Goal: Task Accomplishment & Management: Manage account settings

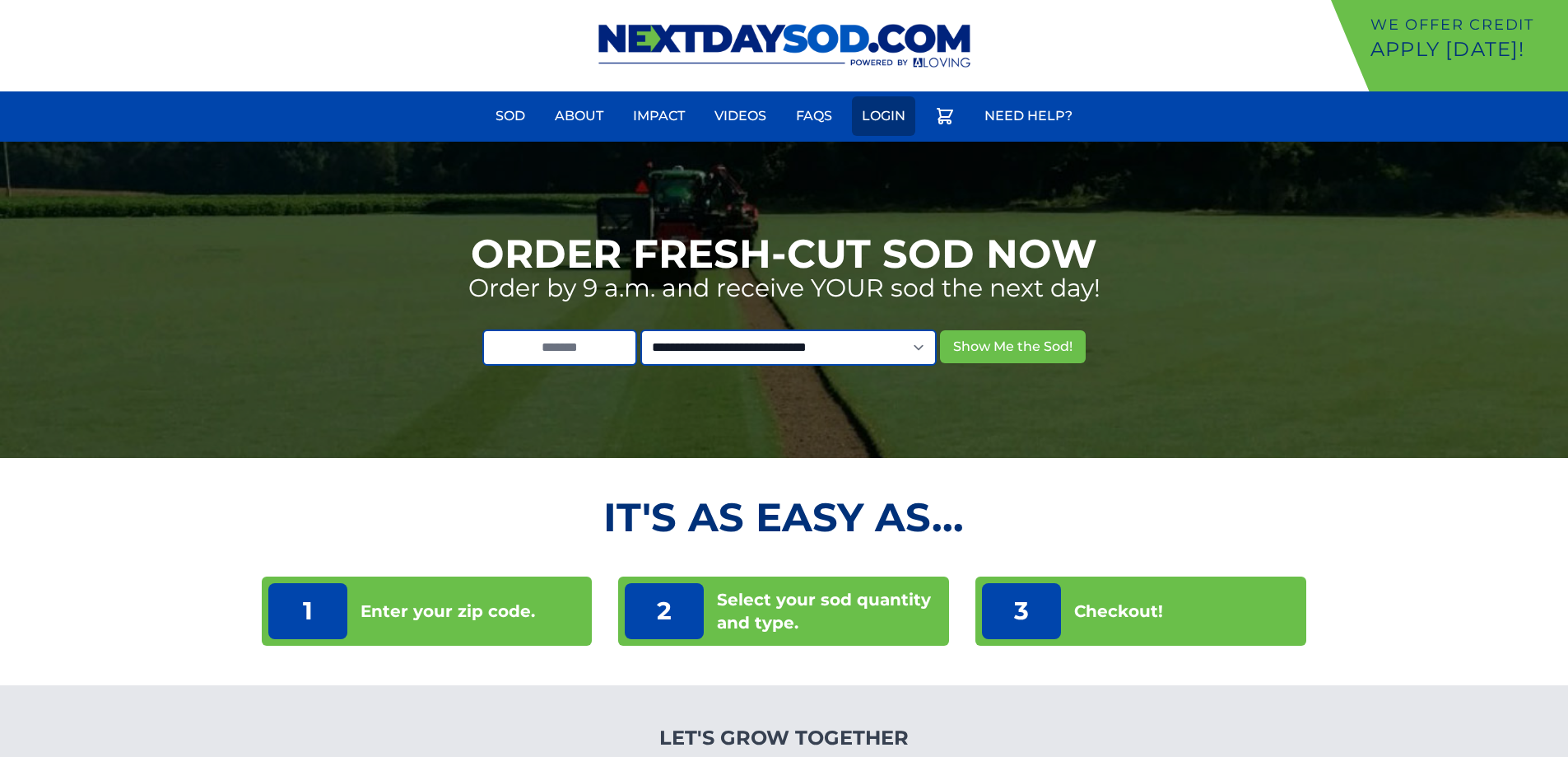
click at [893, 118] on link "Login" at bounding box center [883, 115] width 64 height 39
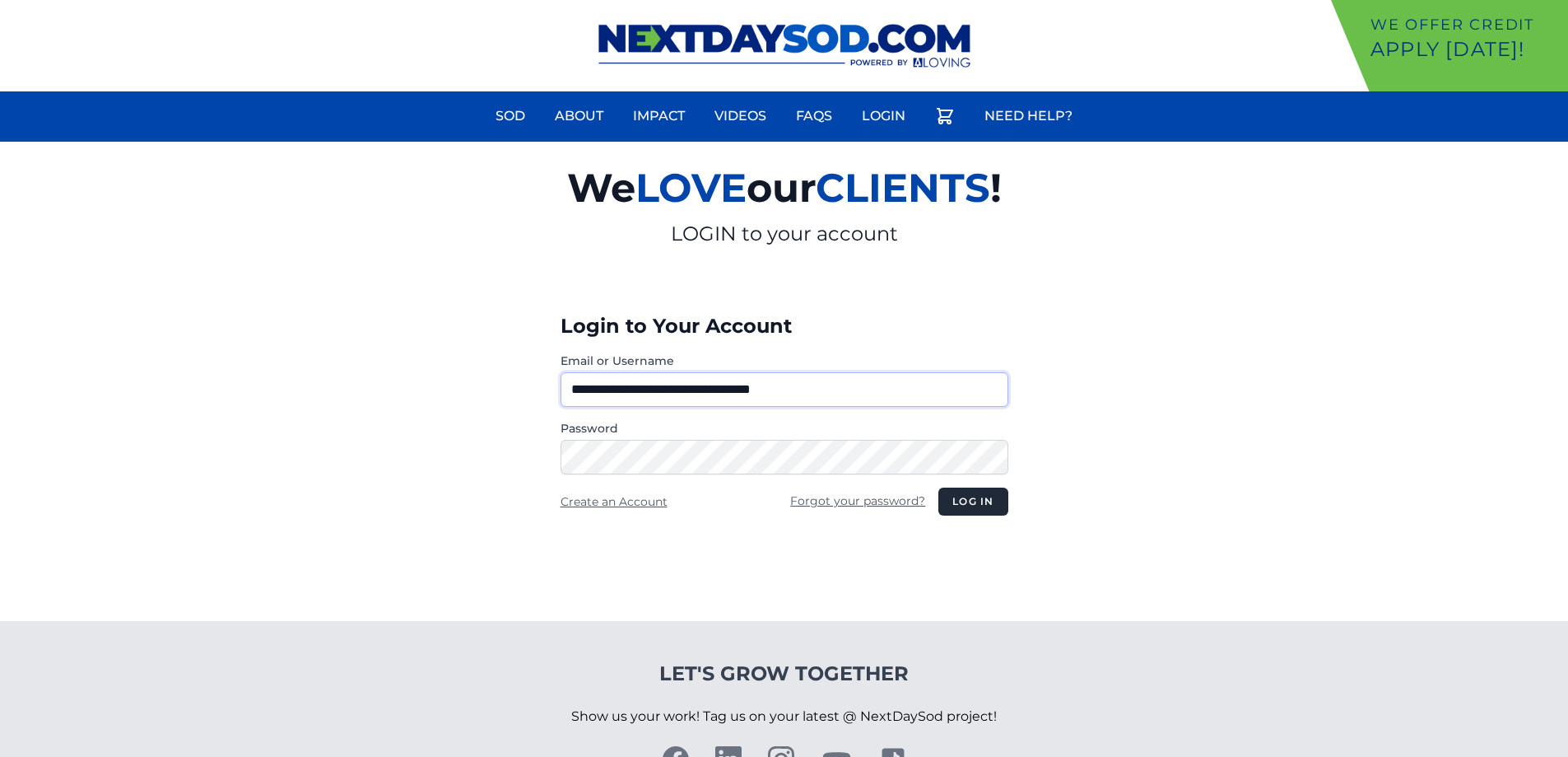
click at [629, 389] on input "**********" at bounding box center [784, 389] width 447 height 34
type input "**********"
click at [981, 496] on button "Log in" at bounding box center [973, 501] width 69 height 28
